Goal: Navigation & Orientation: Find specific page/section

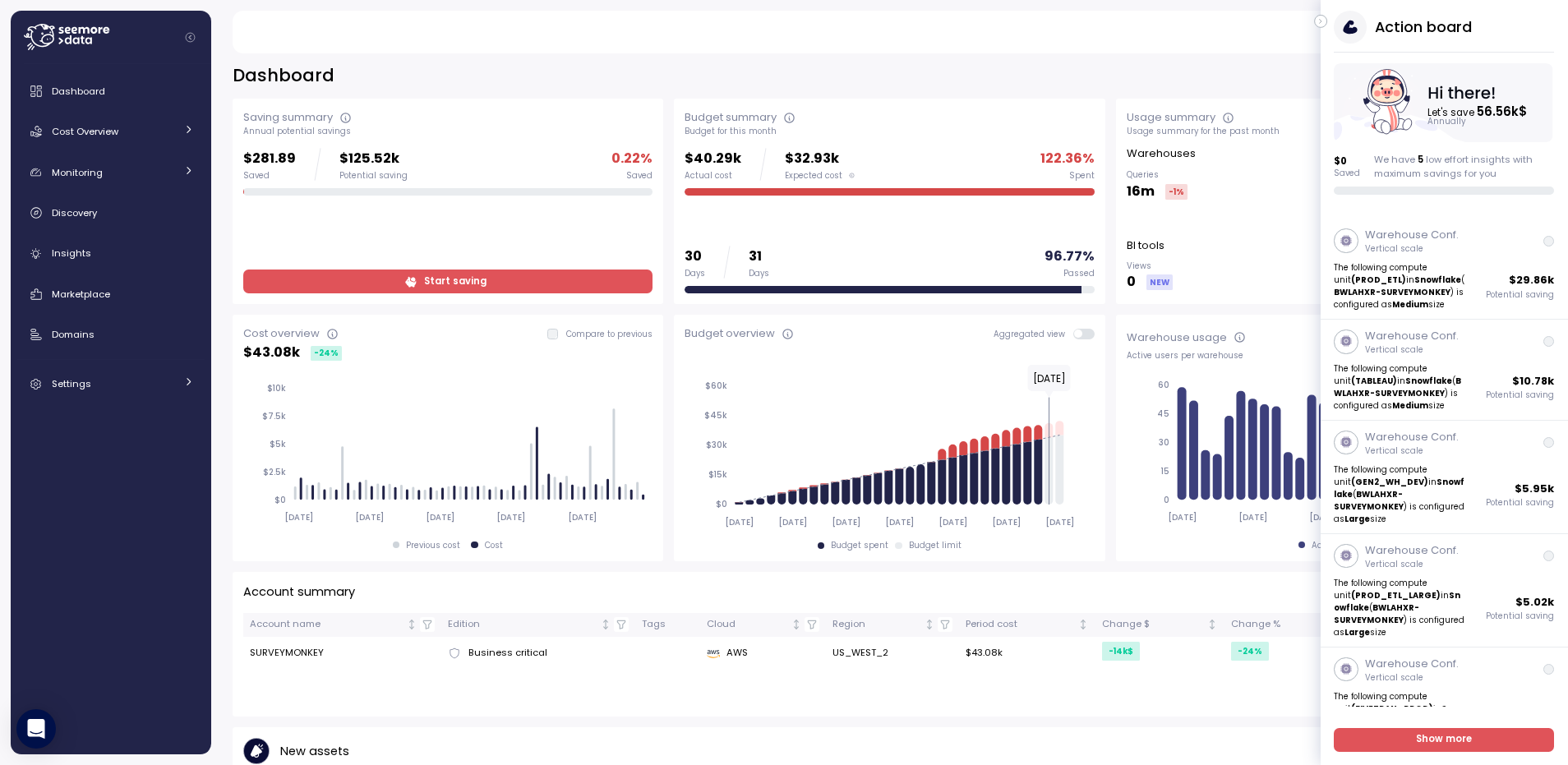
click at [1318, 17] on icon "button" at bounding box center [1321, 21] width 7 height 19
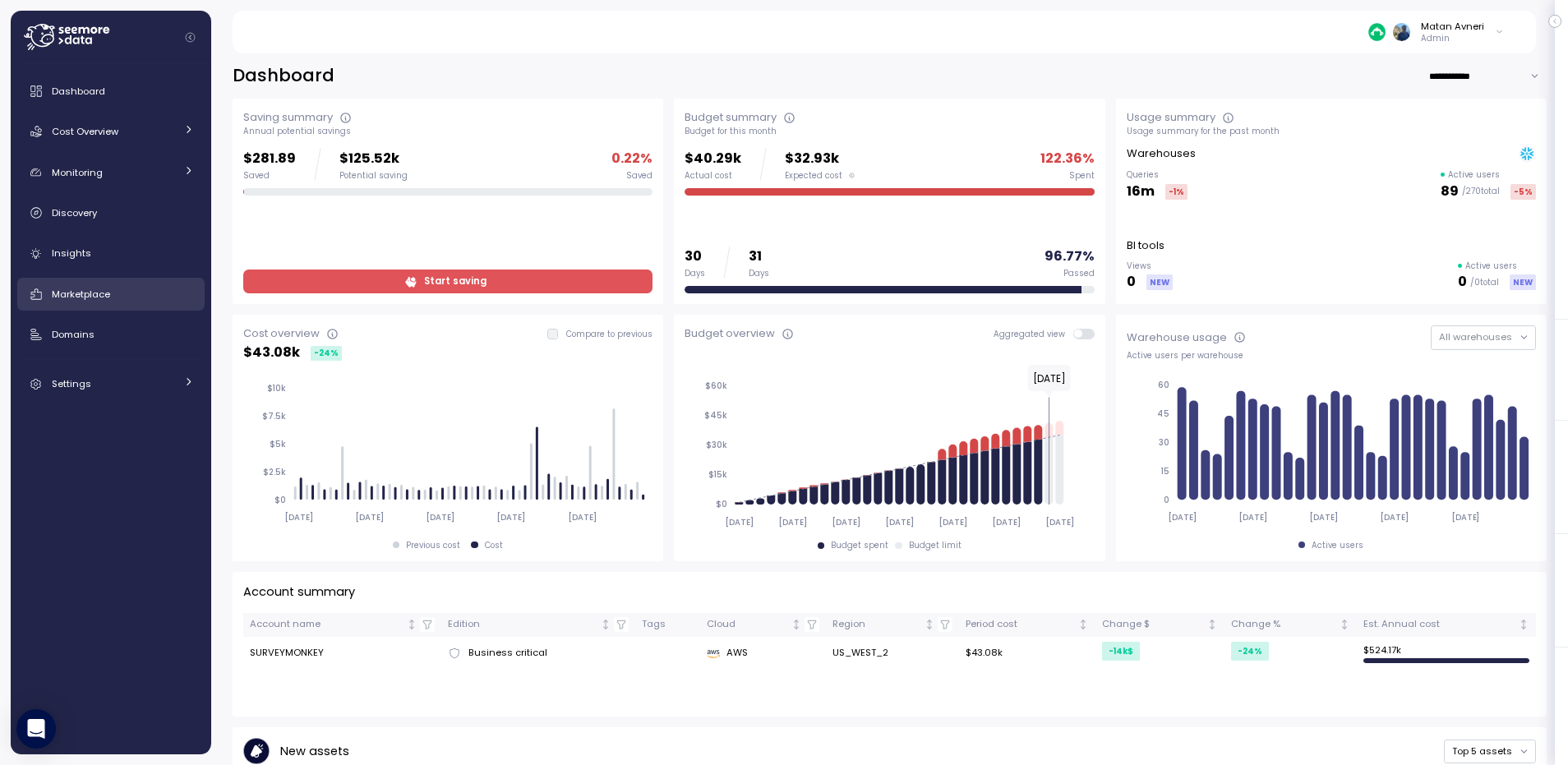
click at [66, 301] on div "Marketplace" at bounding box center [123, 294] width 142 height 17
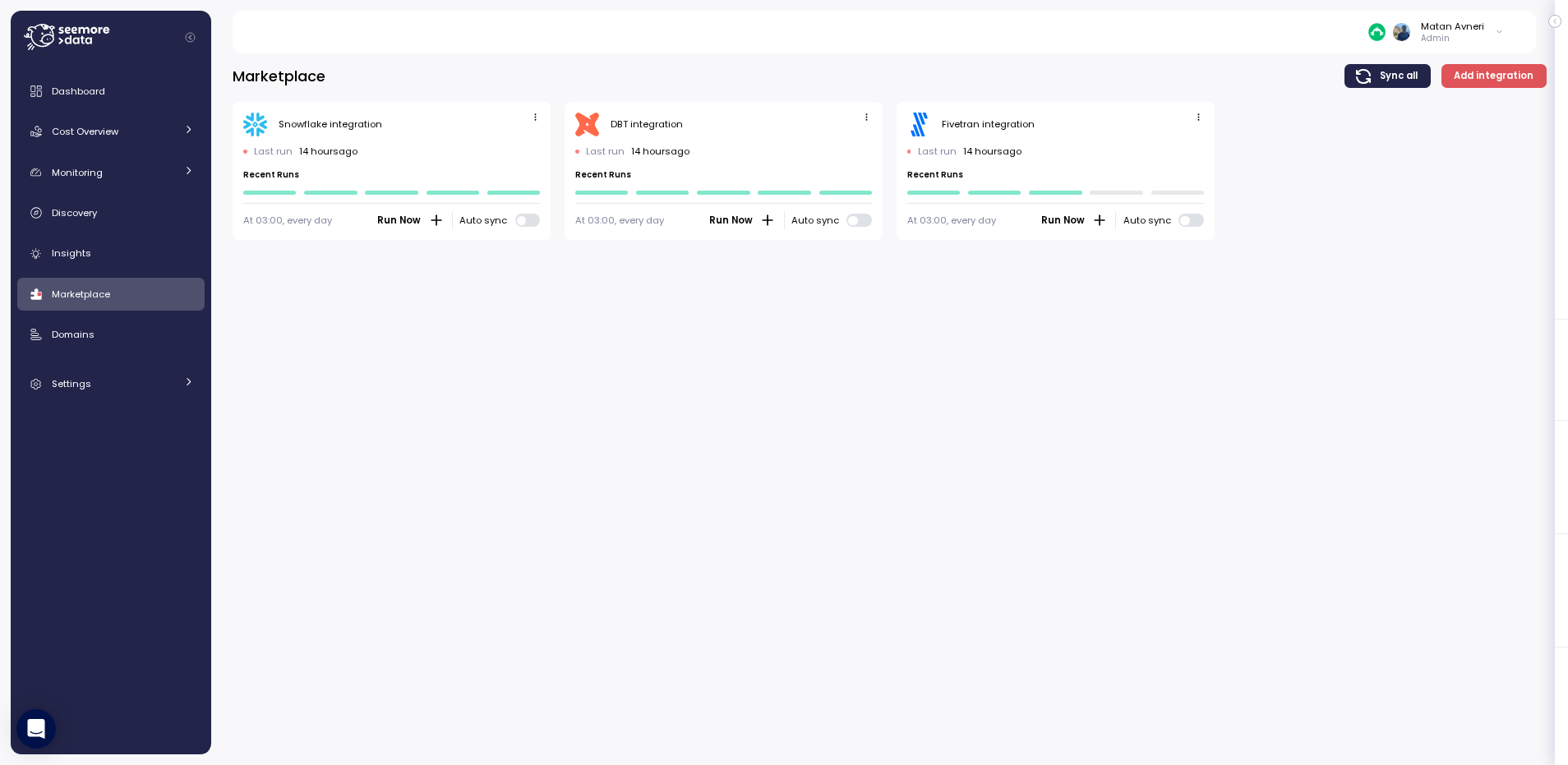
click at [1194, 115] on icon "button" at bounding box center [1199, 117] width 11 height 11
click at [1180, 142] on div "Edit" at bounding box center [1182, 149] width 30 height 15
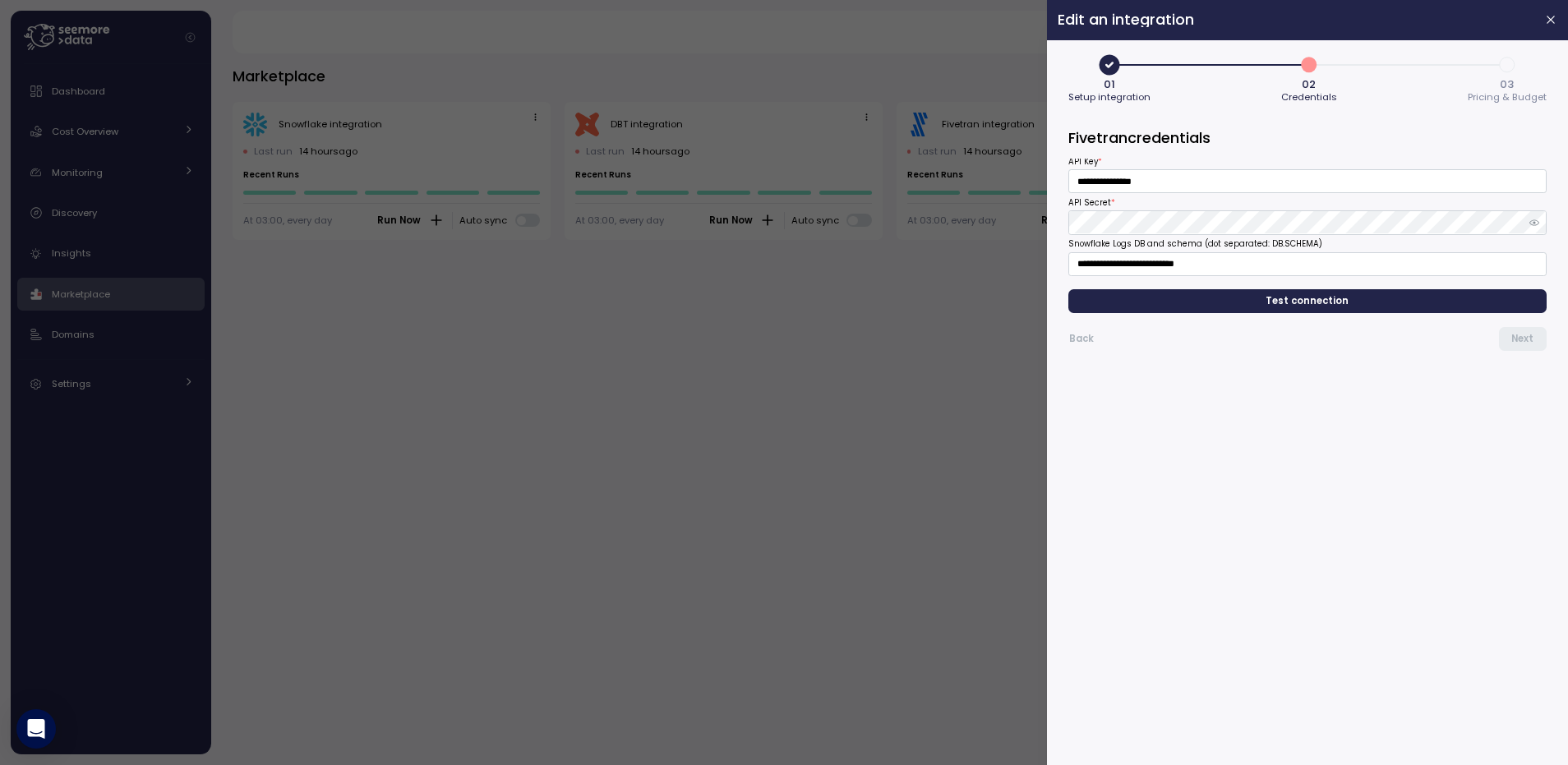
click at [1109, 241] on div "**********" at bounding box center [1308, 217] width 478 height 118
click at [651, 350] on div at bounding box center [784, 382] width 1568 height 765
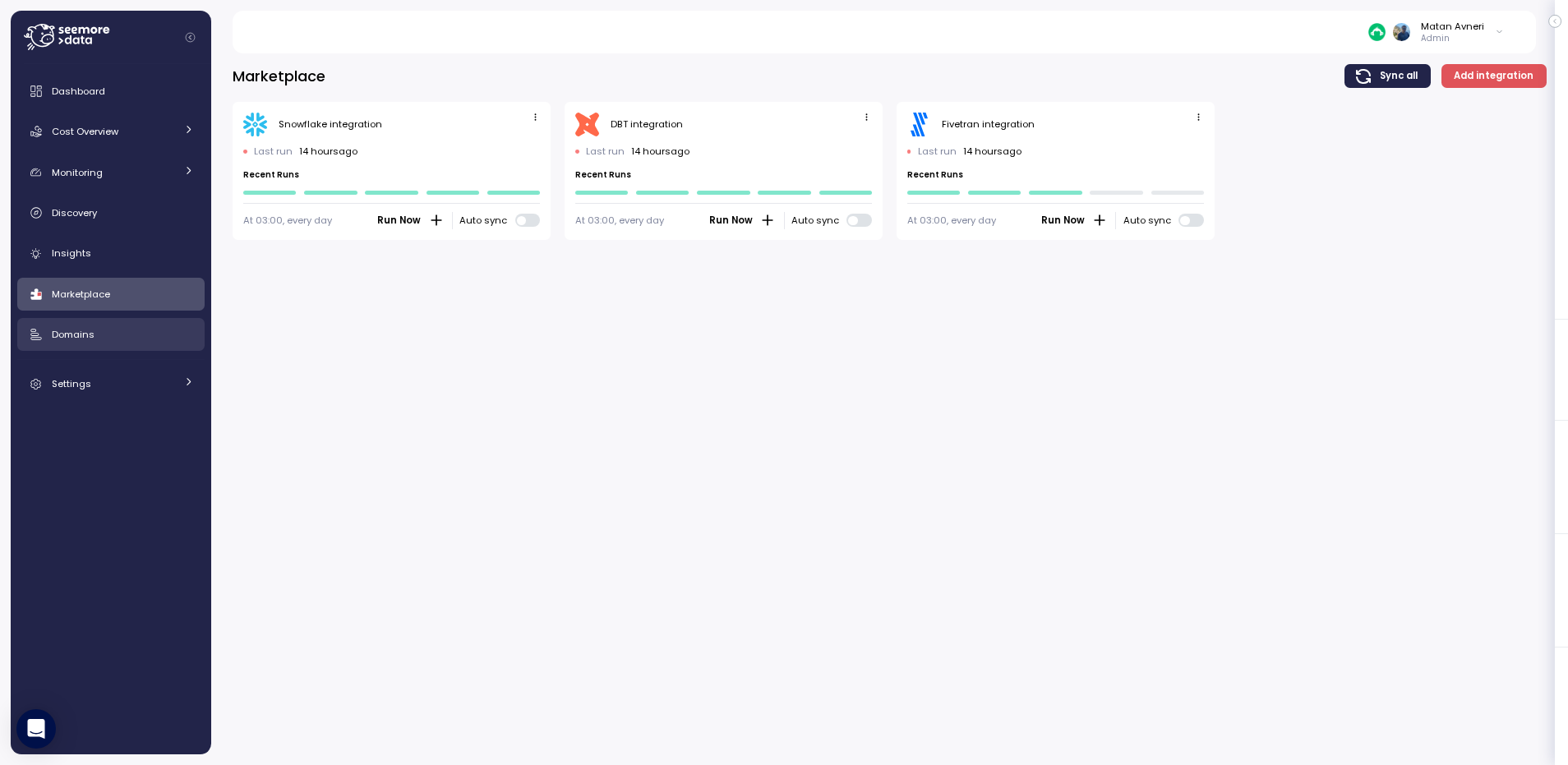
click at [87, 319] on link "Domains" at bounding box center [111, 334] width 187 height 33
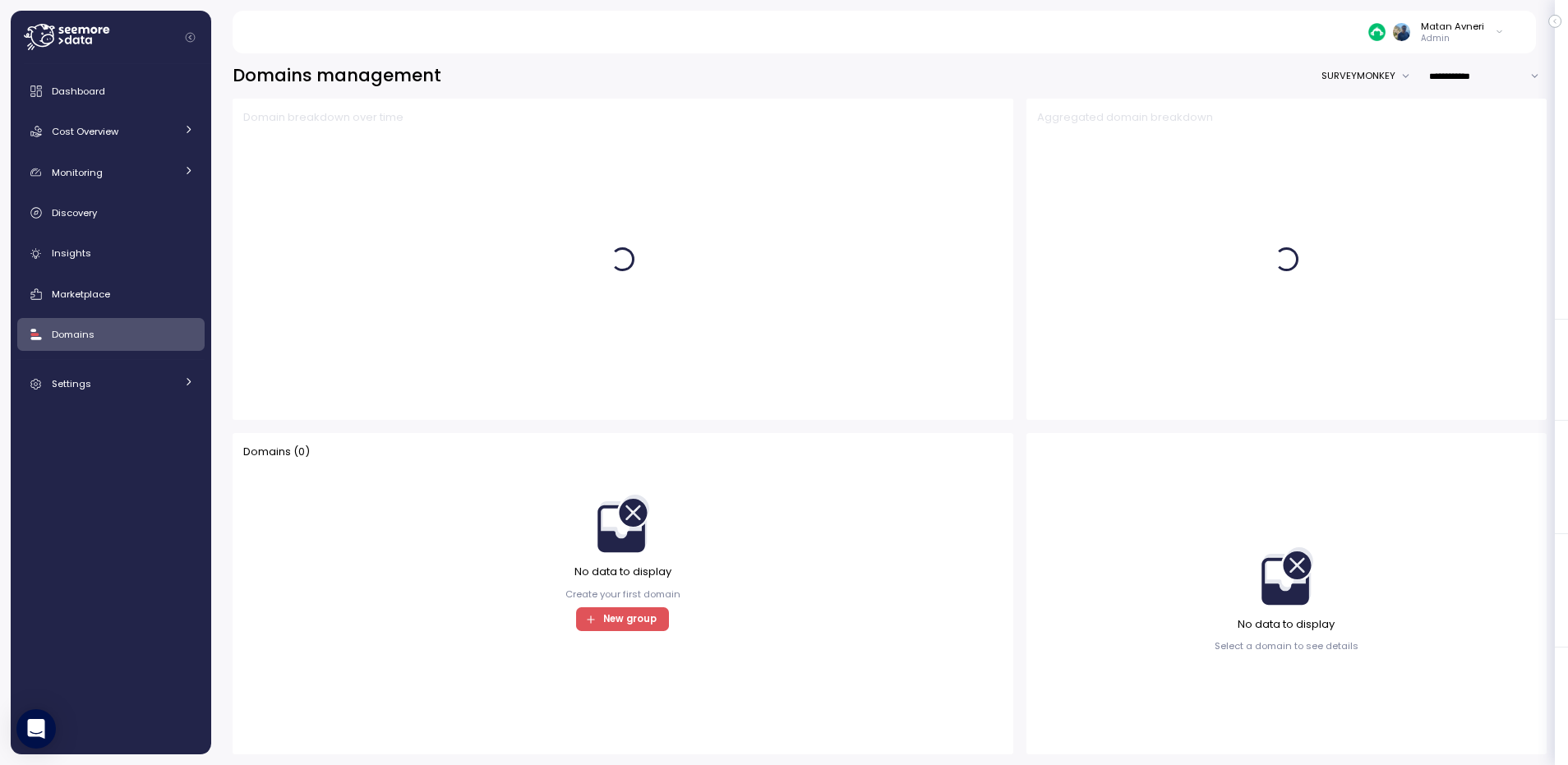
click at [120, 361] on div "Dashboard Cost Overview Compute Workloads Storage Cloud Services Clustering col…" at bounding box center [111, 237] width 187 height 325
click at [115, 373] on link "Settings" at bounding box center [111, 383] width 187 height 33
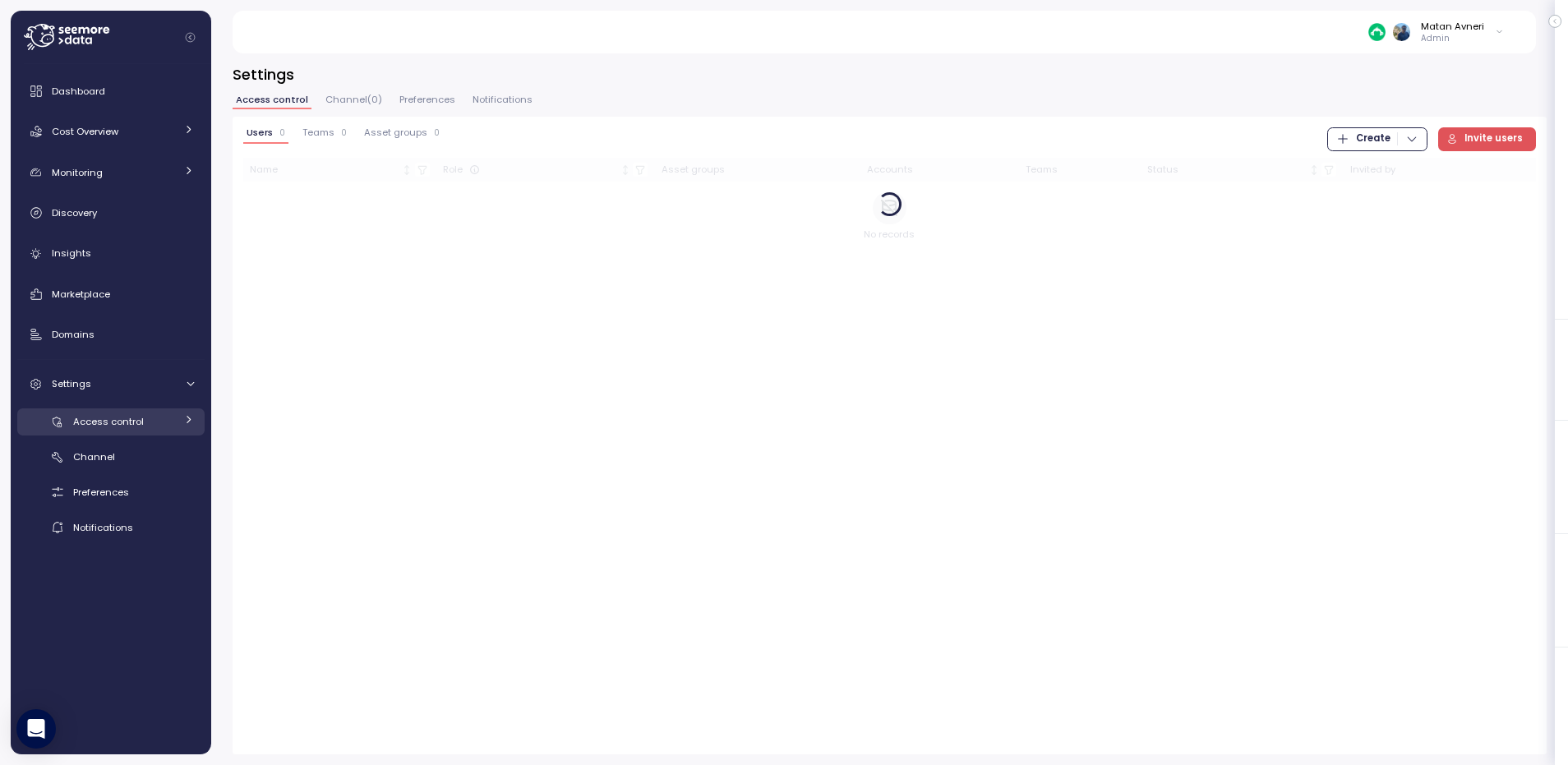
click at [117, 416] on span "Access control" at bounding box center [108, 421] width 70 height 13
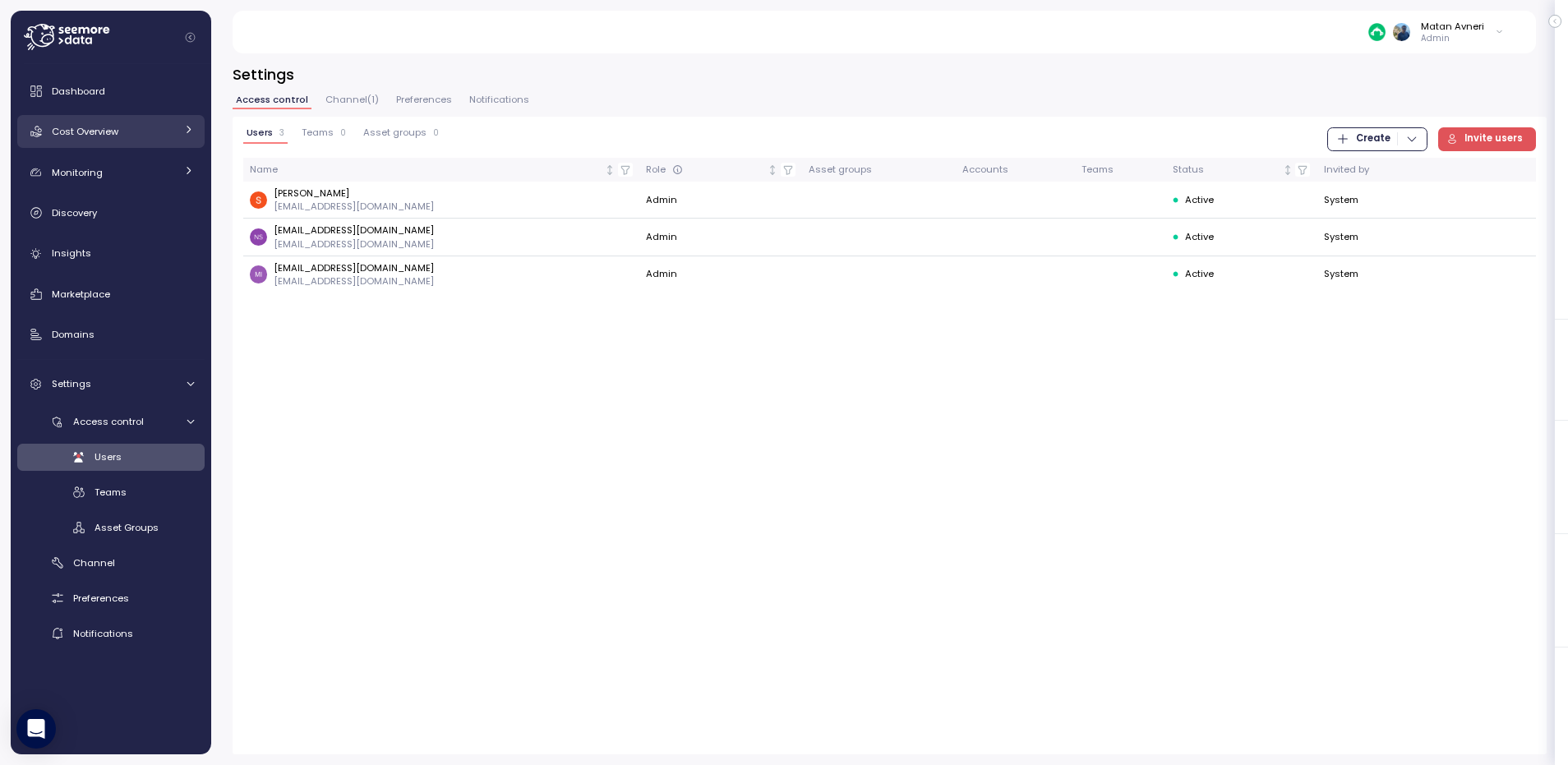
click at [98, 131] on span "Cost Overview" at bounding box center [85, 131] width 67 height 13
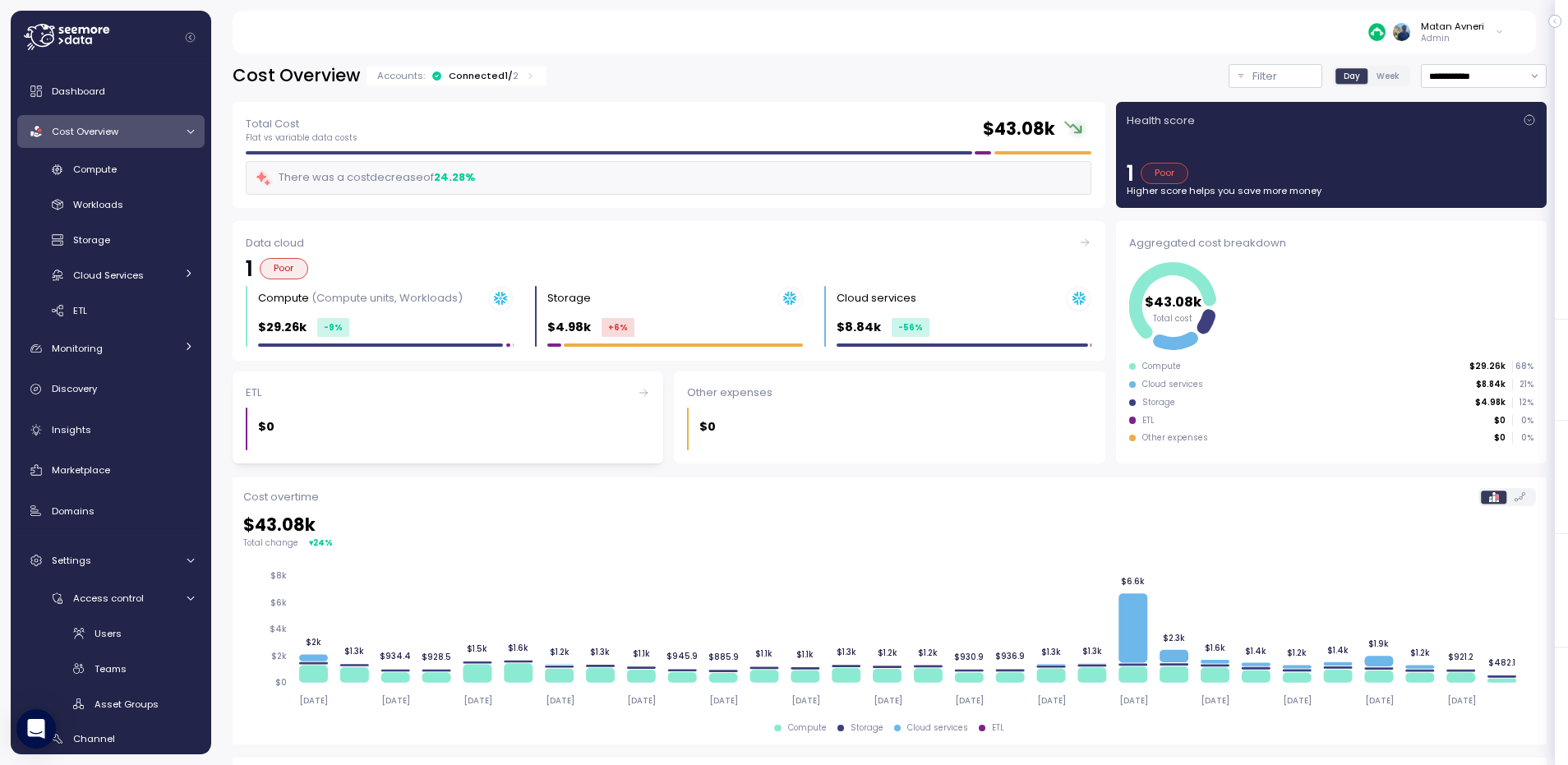
click at [346, 422] on div "$0" at bounding box center [454, 426] width 392 height 18
